Goal: Transaction & Acquisition: Download file/media

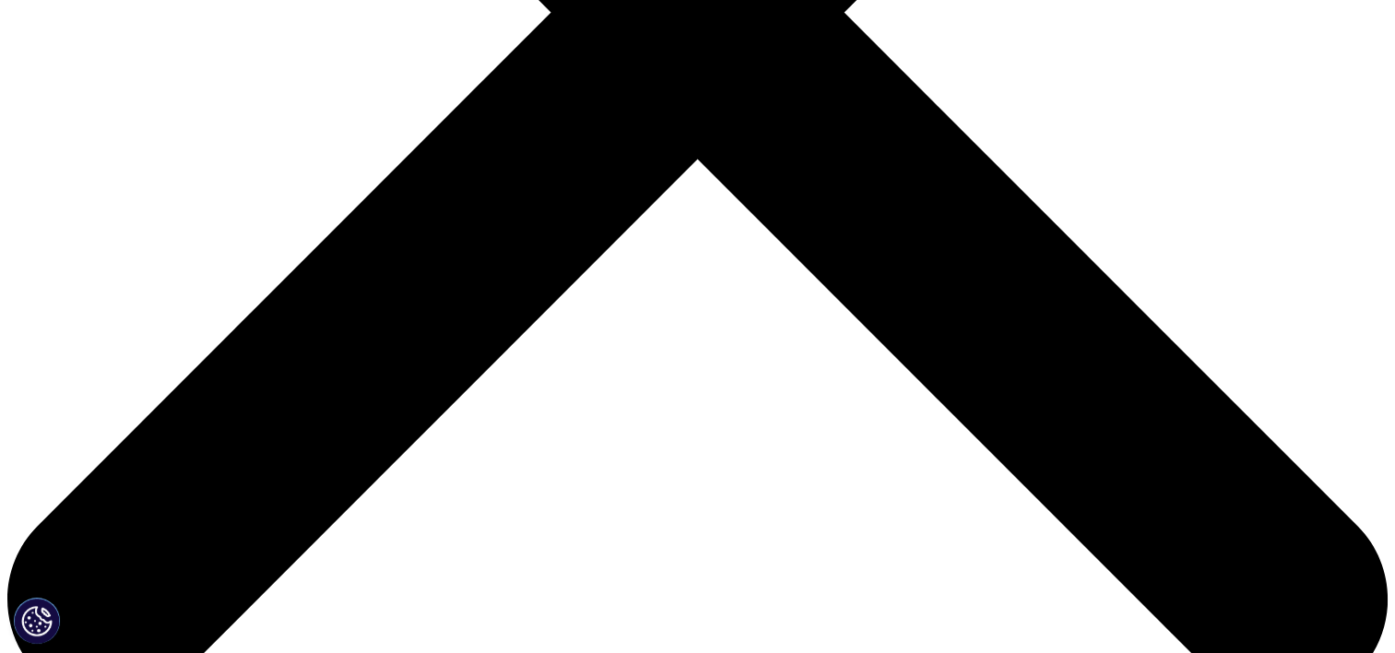
scroll to position [738, 0]
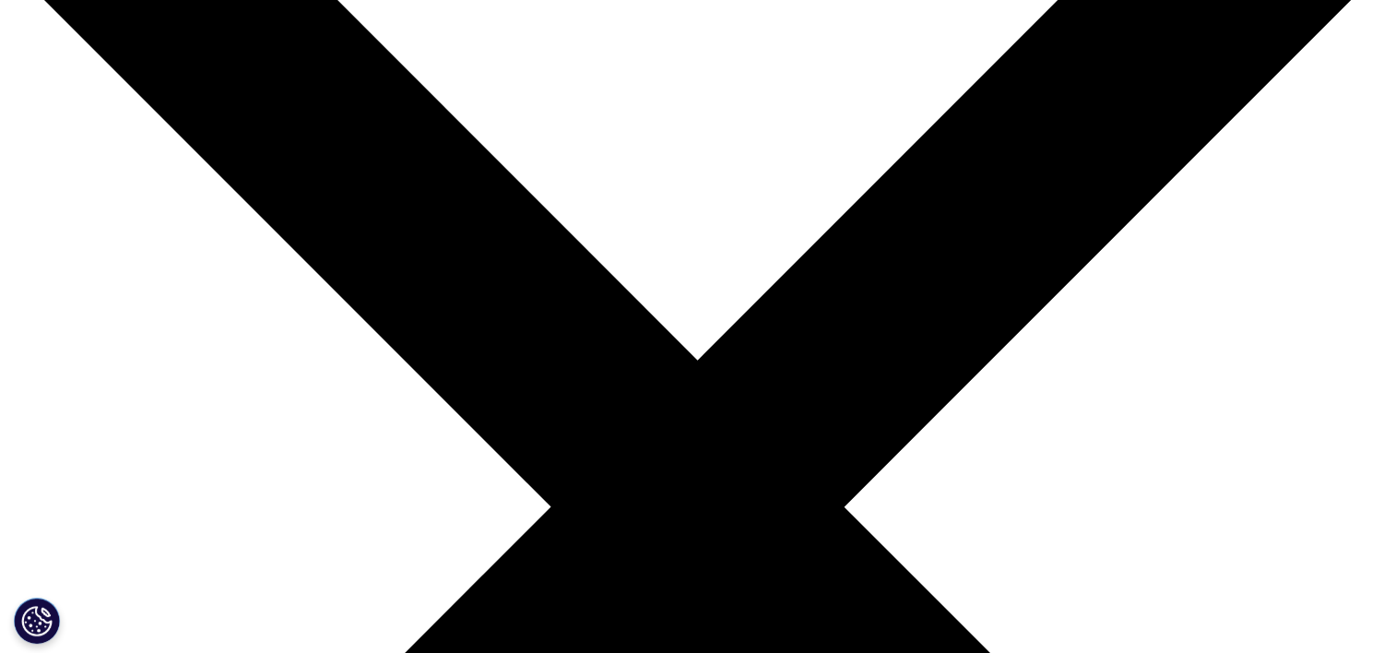
scroll to position [92, 0]
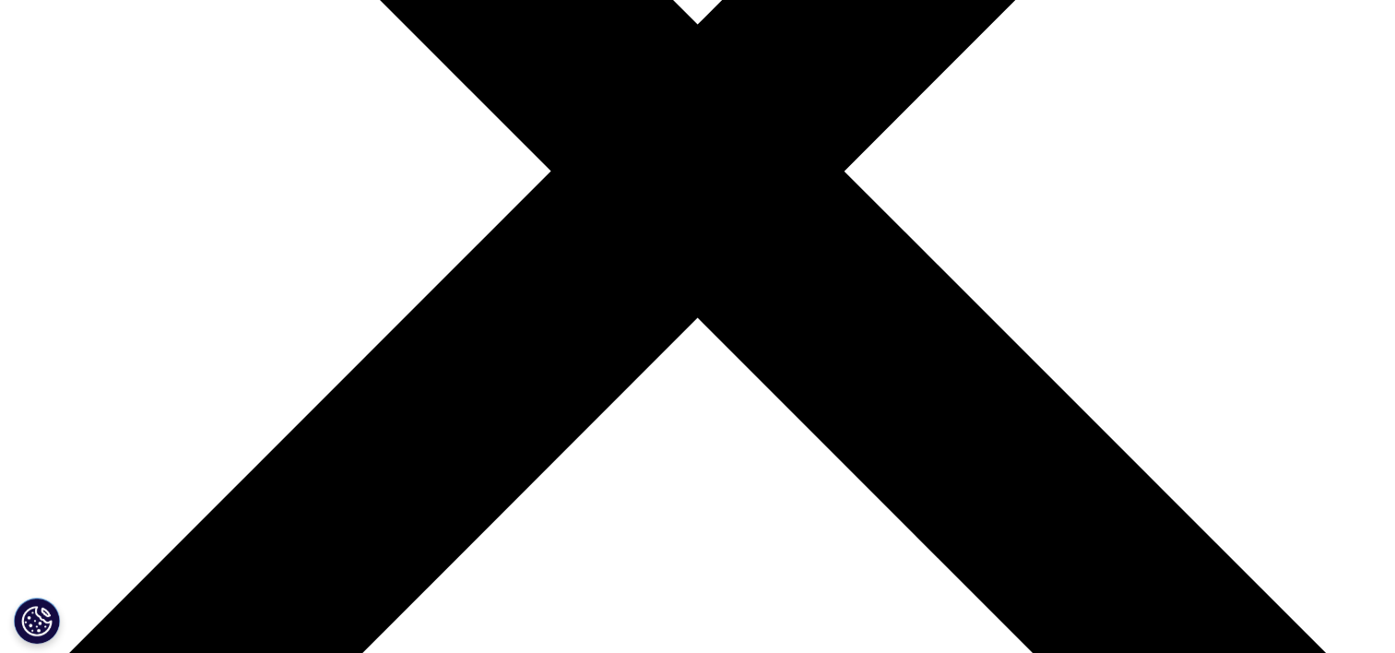
scroll to position [645, 0]
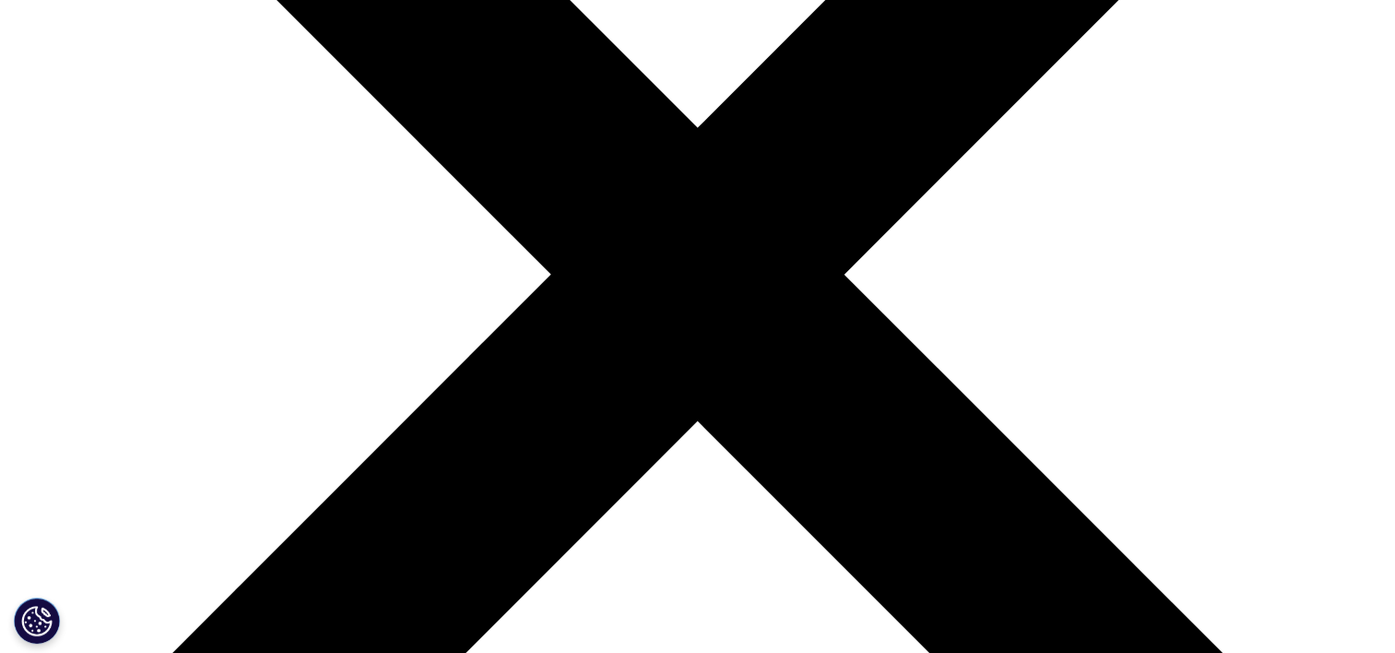
scroll to position [645, 0]
